Goal: Information Seeking & Learning: Learn about a topic

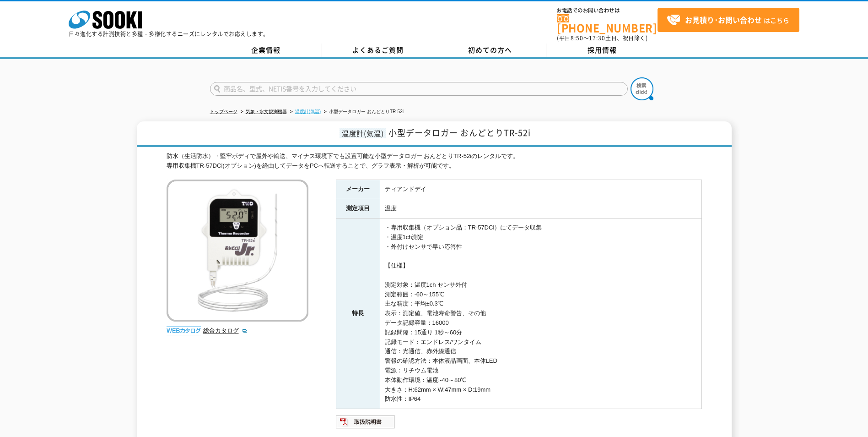
click at [308, 109] on link "温度計(気温)" at bounding box center [308, 111] width 26 height 5
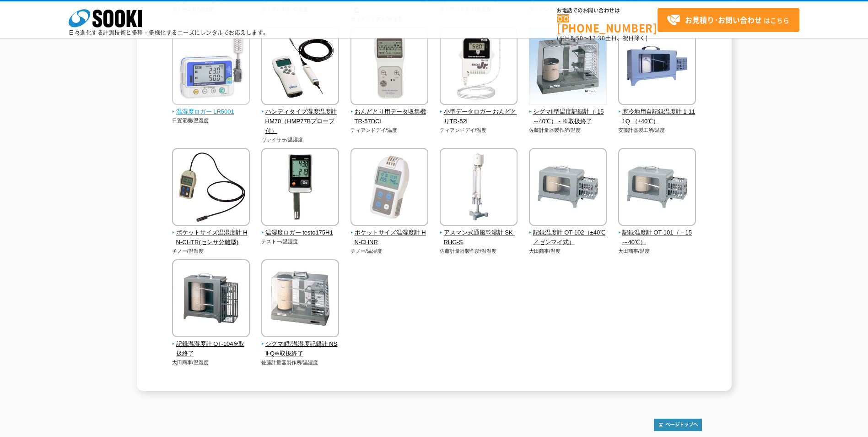
scroll to position [183, 0]
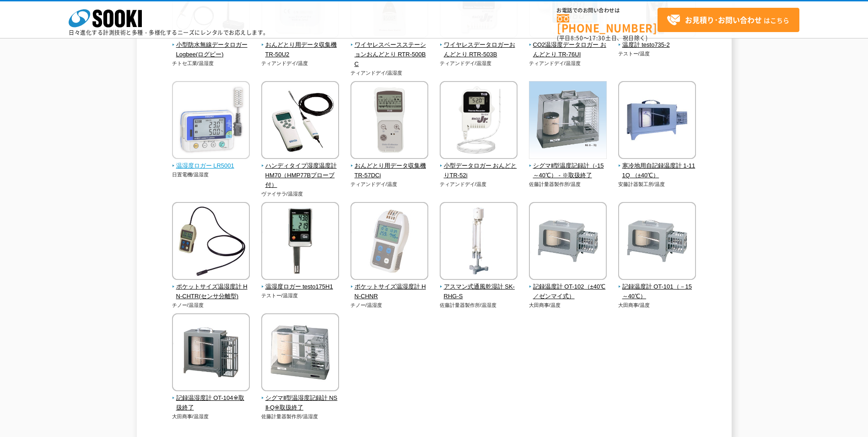
click at [211, 130] on img at bounding box center [211, 121] width 78 height 80
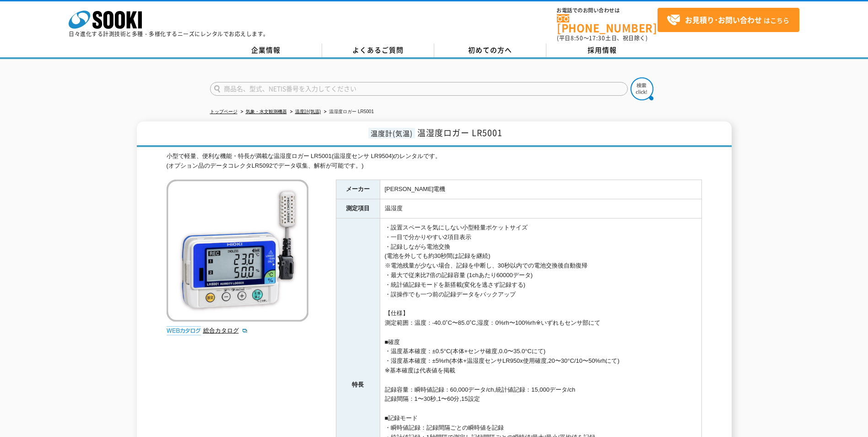
click at [234, 263] on img at bounding box center [238, 250] width 142 height 142
drag, startPoint x: 503, startPoint y: 127, endPoint x: 415, endPoint y: 134, distance: 88.2
click at [415, 134] on h1 "温度計(気温) 温湿度ロガー LR5001" at bounding box center [434, 134] width 595 height 26
drag, startPoint x: 687, startPoint y: 212, endPoint x: 662, endPoint y: 208, distance: 24.5
click at [686, 212] on td "温湿度" at bounding box center [541, 208] width 322 height 19
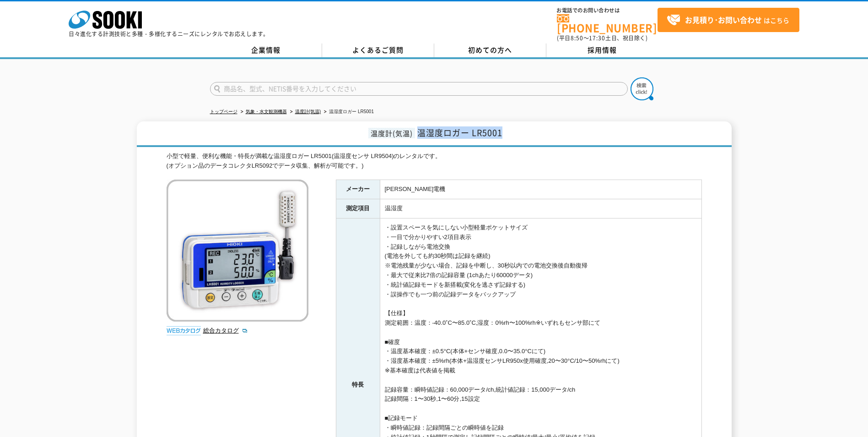
drag, startPoint x: 419, startPoint y: 128, endPoint x: 511, endPoint y: 126, distance: 92.5
click at [511, 126] on h1 "温度計(気温) 温湿度ロガー LR5001" at bounding box center [434, 134] width 595 height 26
drag, startPoint x: 511, startPoint y: 126, endPoint x: 493, endPoint y: 128, distance: 18.9
copy span "温湿度ロガー LR5001"
